Goal: Information Seeking & Learning: Learn about a topic

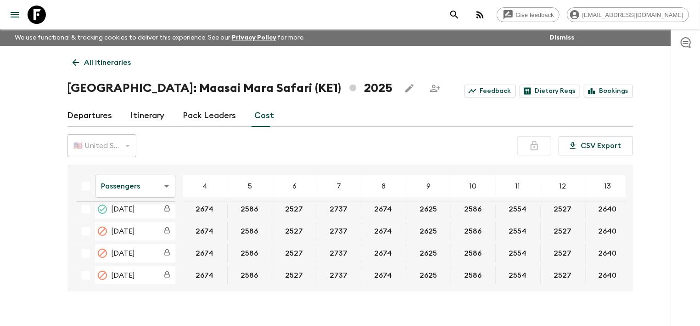
scroll to position [231, 0]
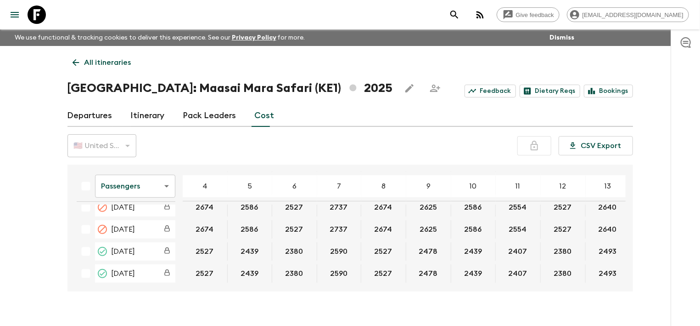
click at [126, 149] on div "🇺🇸 United States Dollar (USD)" at bounding box center [102, 146] width 69 height 26
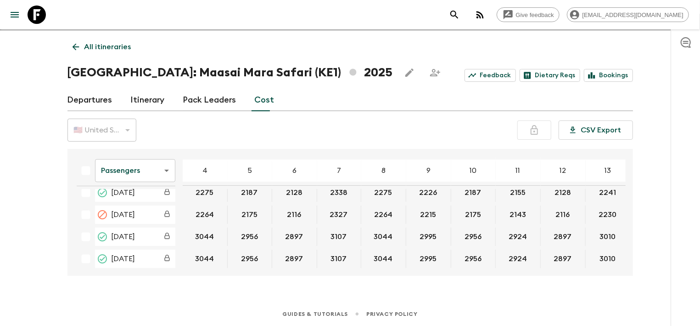
scroll to position [46, 0]
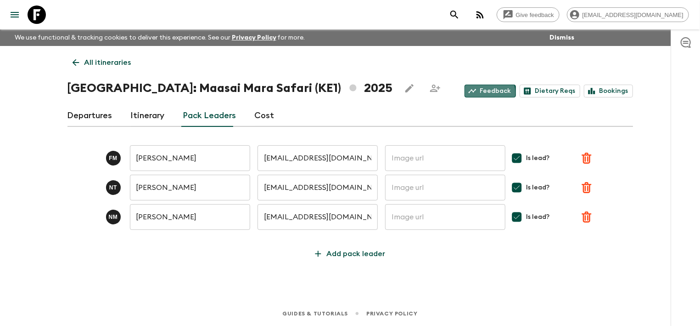
click at [492, 93] on link "Feedback" at bounding box center [490, 91] width 51 height 13
click at [141, 107] on link "Itinerary" at bounding box center [148, 116] width 34 height 22
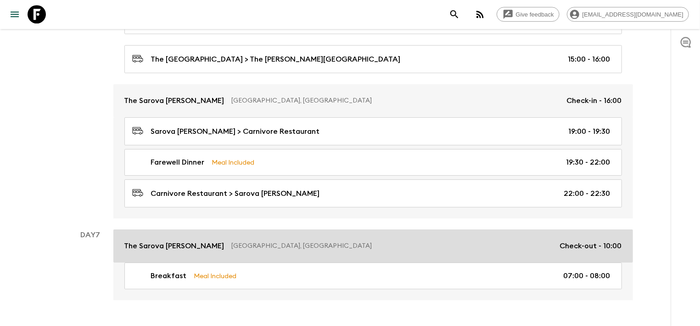
scroll to position [1495, 0]
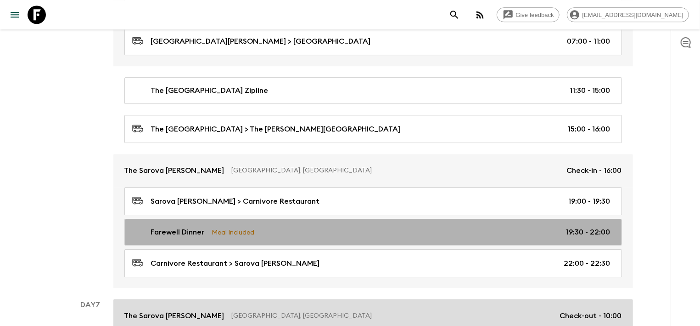
click at [433, 224] on link "Farewell Dinner Meal Included 19:30 - 22:00" at bounding box center [373, 232] width 498 height 27
